Goal: Navigation & Orientation: Find specific page/section

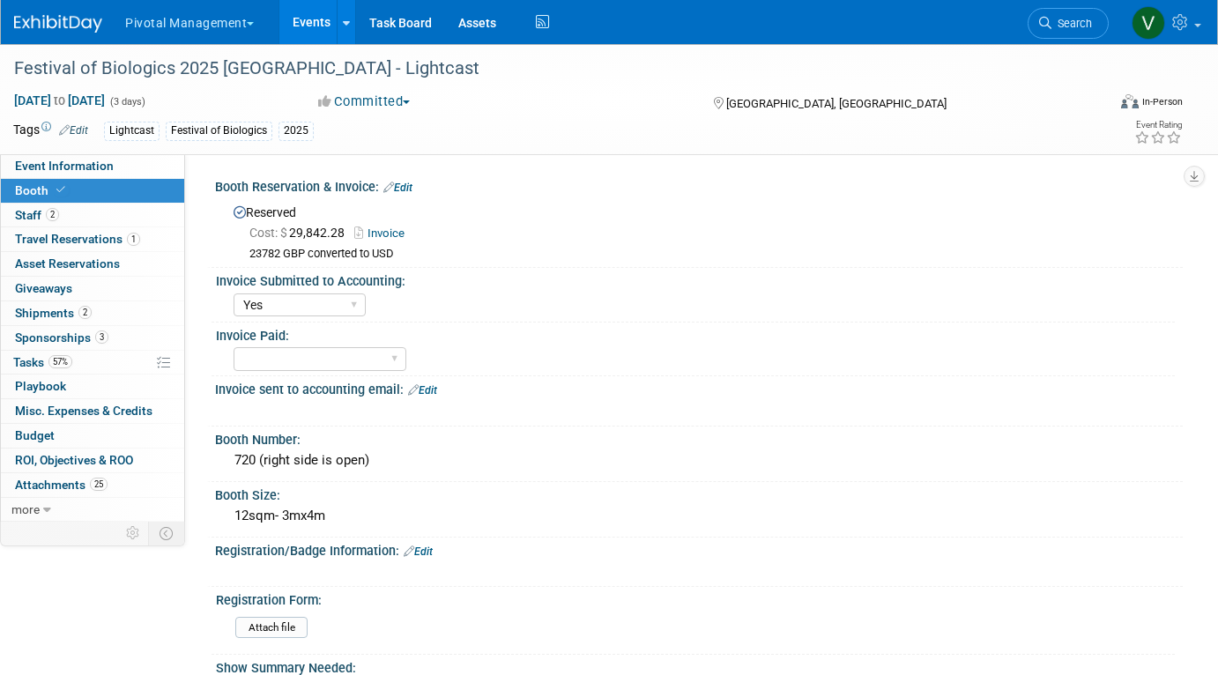
select select "Yes"
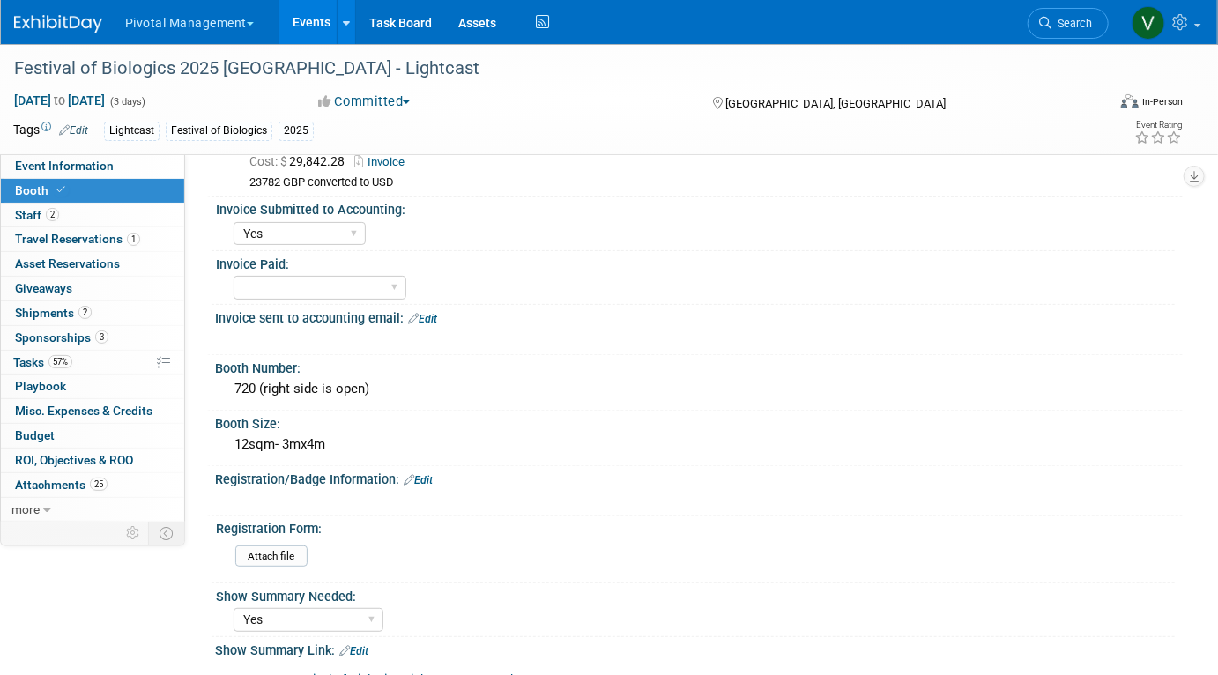
click at [313, 21] on link "Events" at bounding box center [311, 22] width 64 height 44
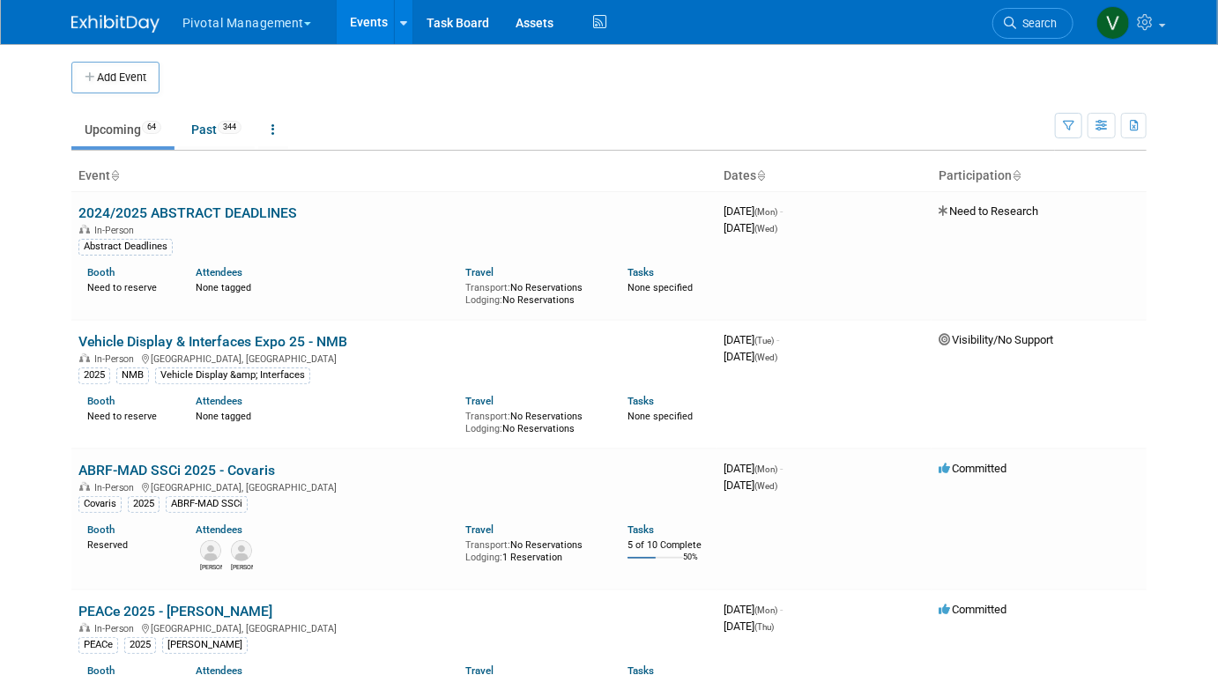
scroll to position [1949, 0]
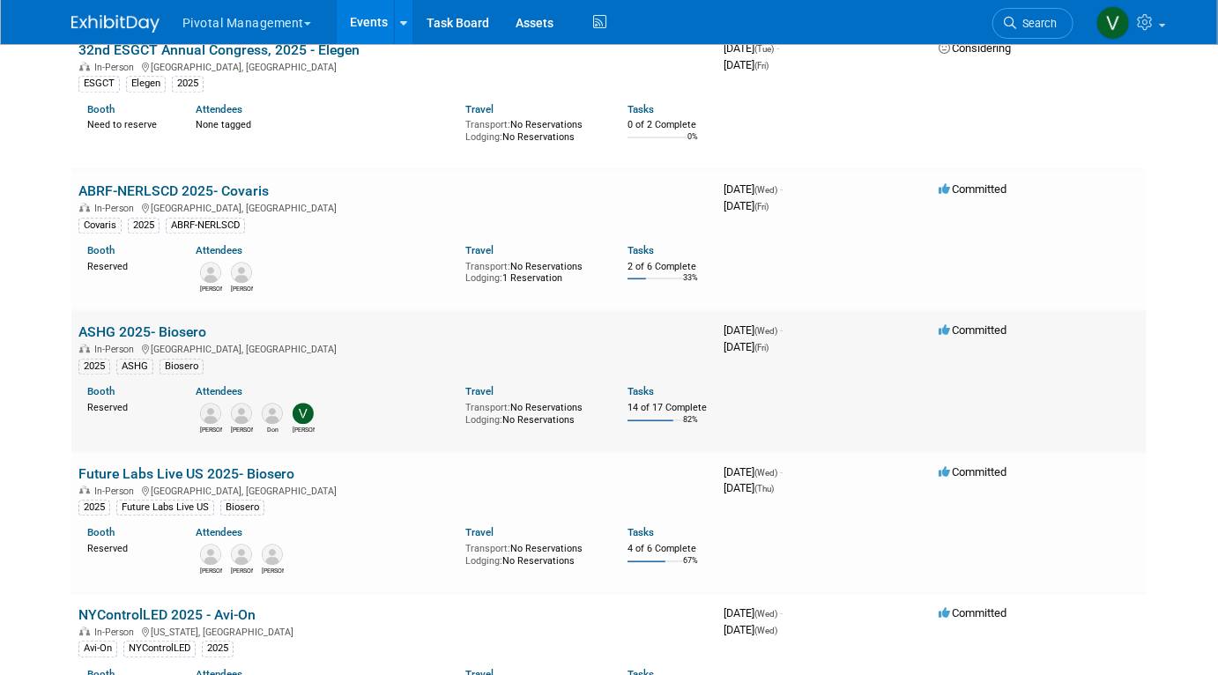
click at [142, 336] on link "ASHG 2025- Biosero" at bounding box center [142, 332] width 128 height 17
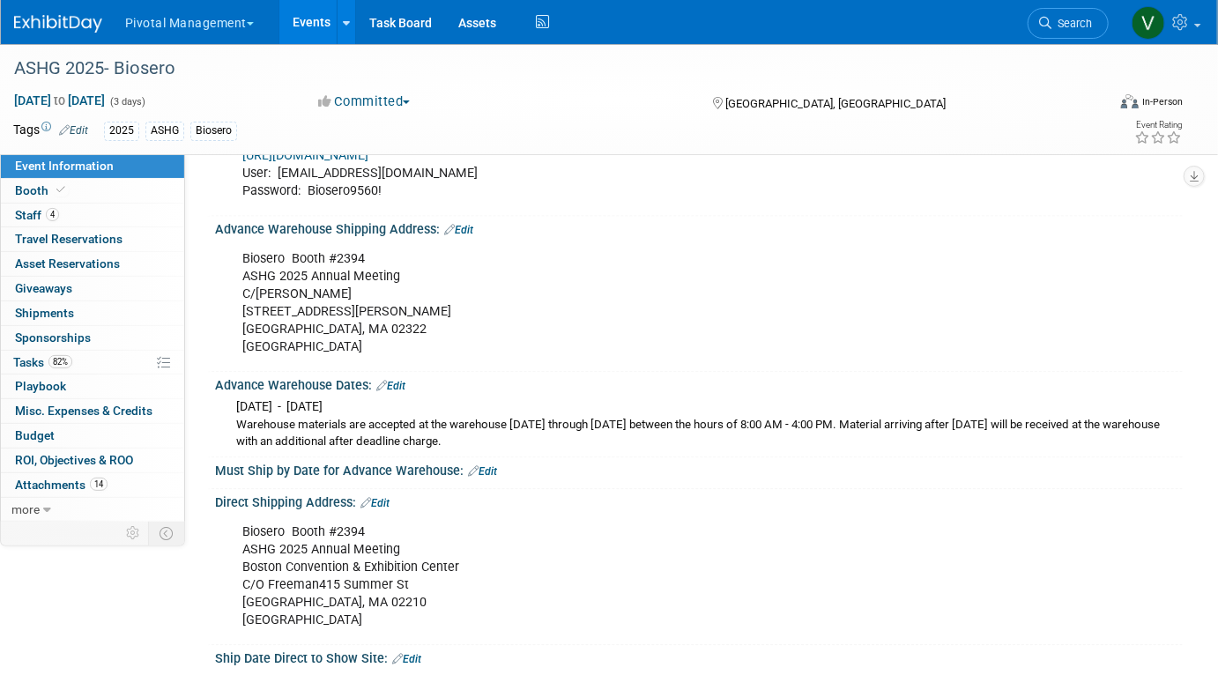
scroll to position [1675, 0]
